Goal: Information Seeking & Learning: Learn about a topic

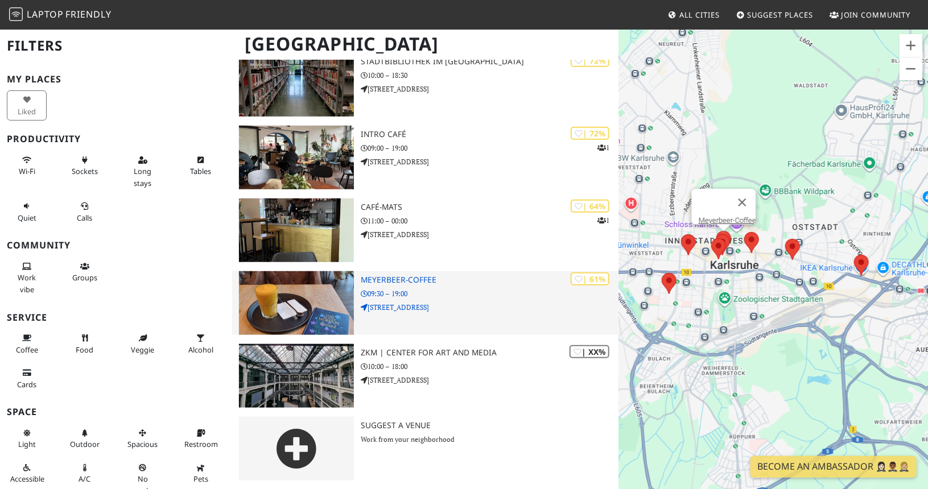
scroll to position [318, 0]
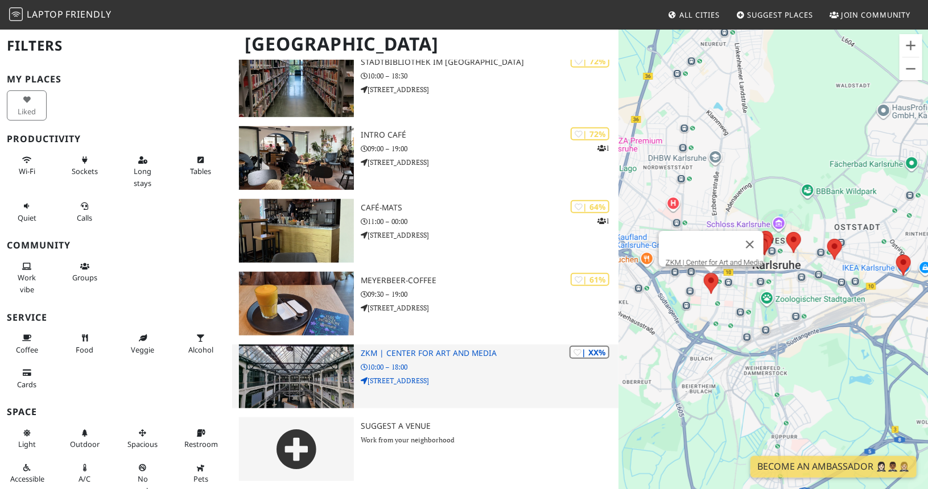
click at [458, 381] on p "Lorenzstraße 19" at bounding box center [490, 381] width 258 height 11
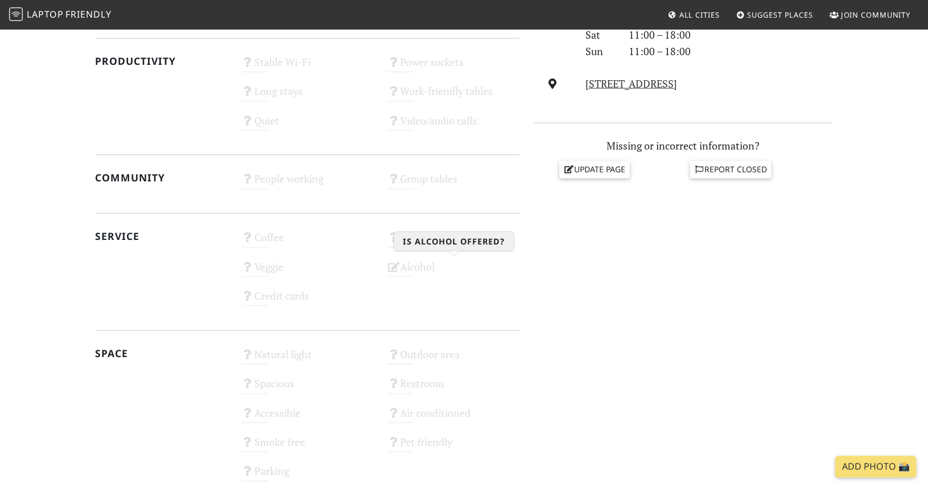
scroll to position [584, 0]
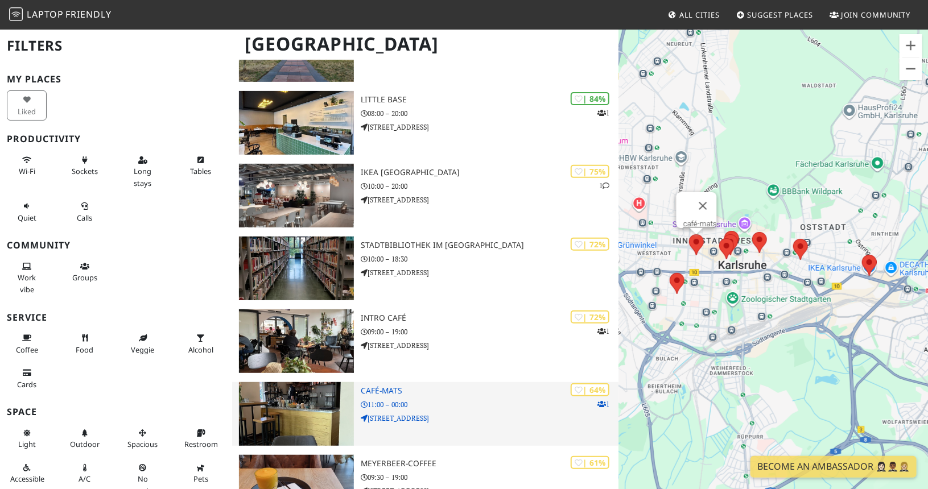
scroll to position [126, 0]
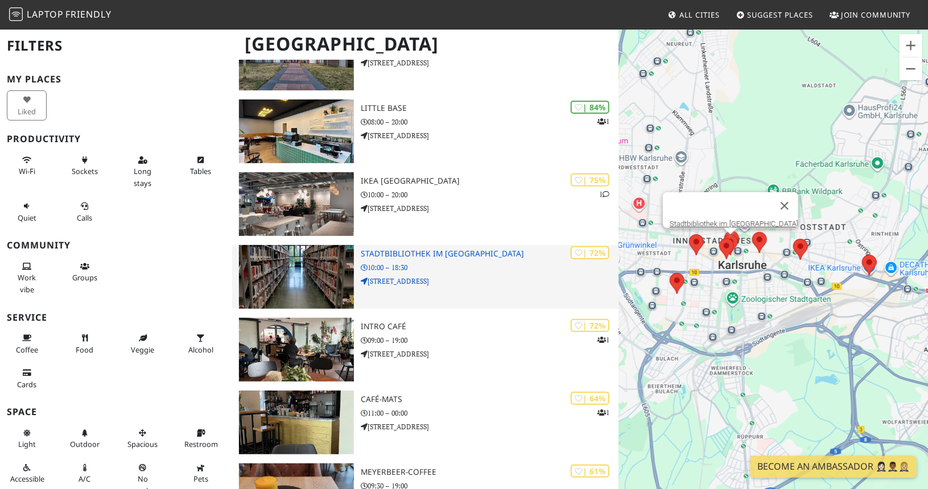
click at [477, 278] on p "Ständehausstraße 2" at bounding box center [490, 281] width 258 height 11
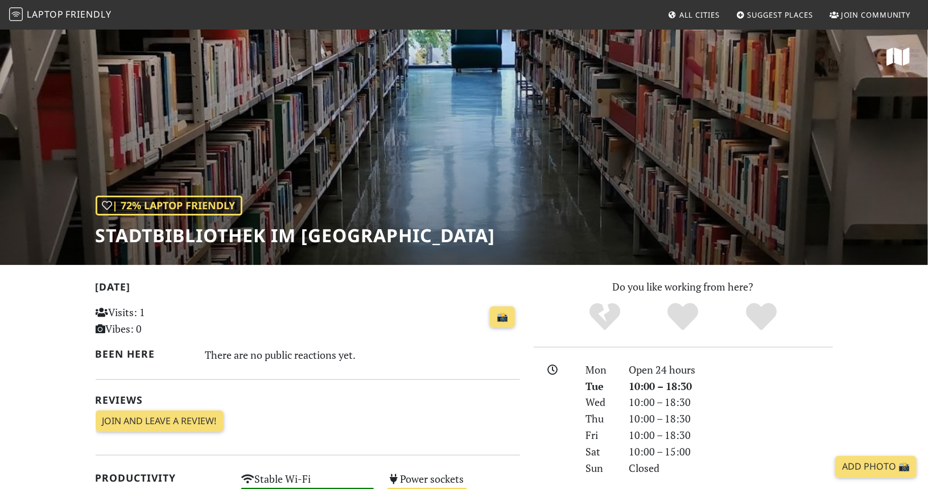
scroll to position [1, 0]
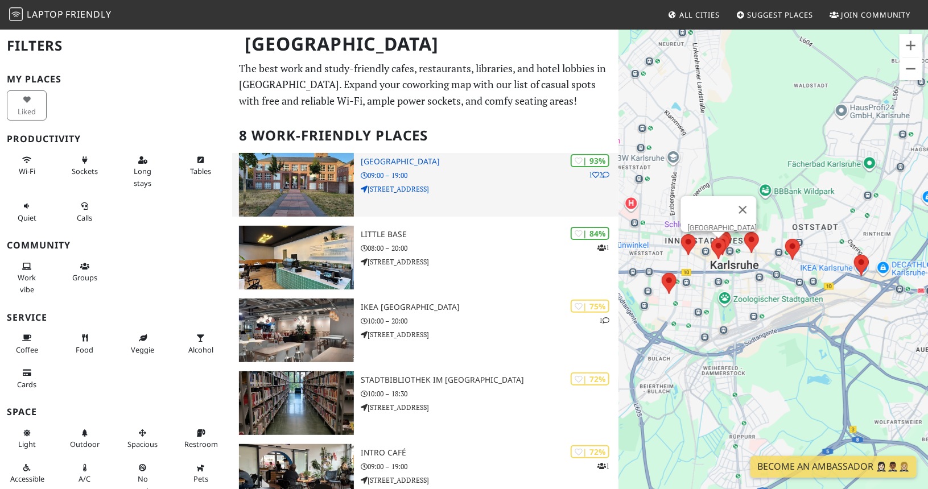
click at [463, 173] on p "09:00 – 19:00" at bounding box center [490, 175] width 258 height 11
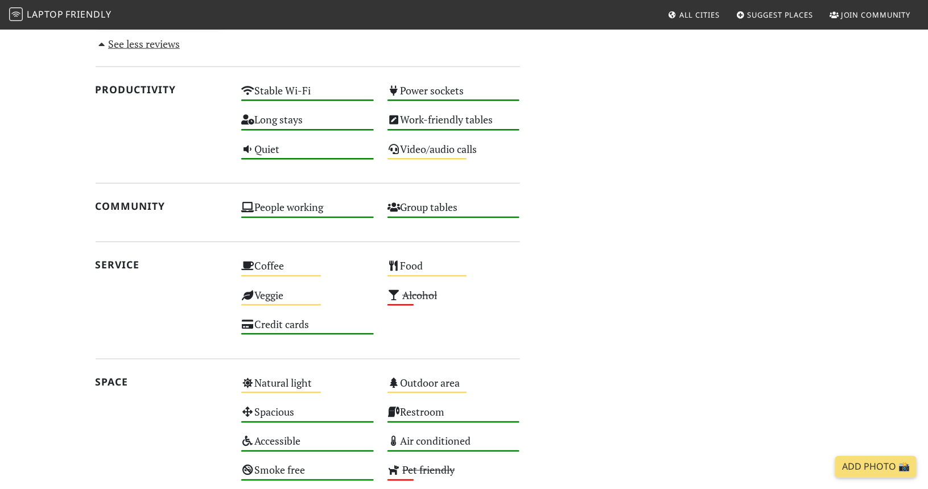
scroll to position [833, 0]
